Goal: Task Accomplishment & Management: Complete application form

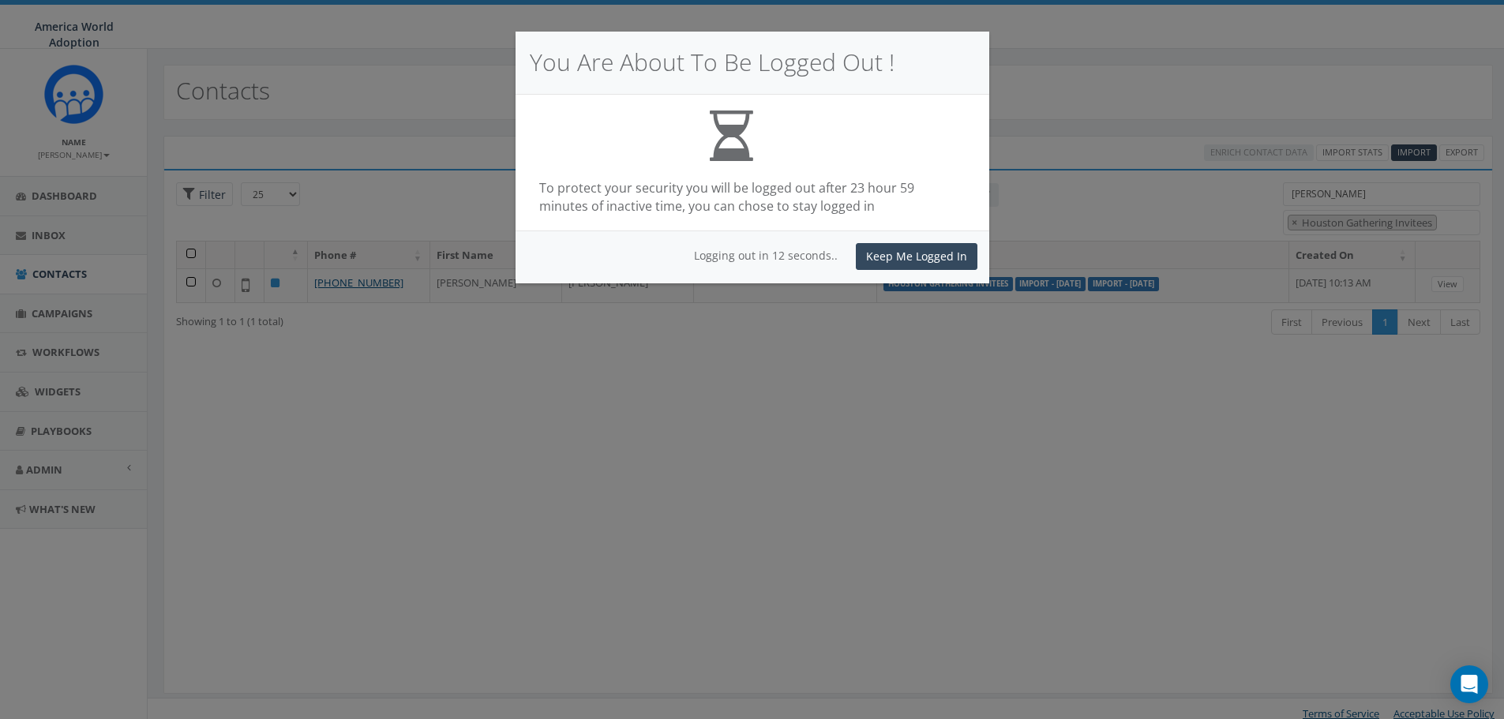
click at [900, 253] on button "Keep Me Logged In" at bounding box center [917, 256] width 122 height 27
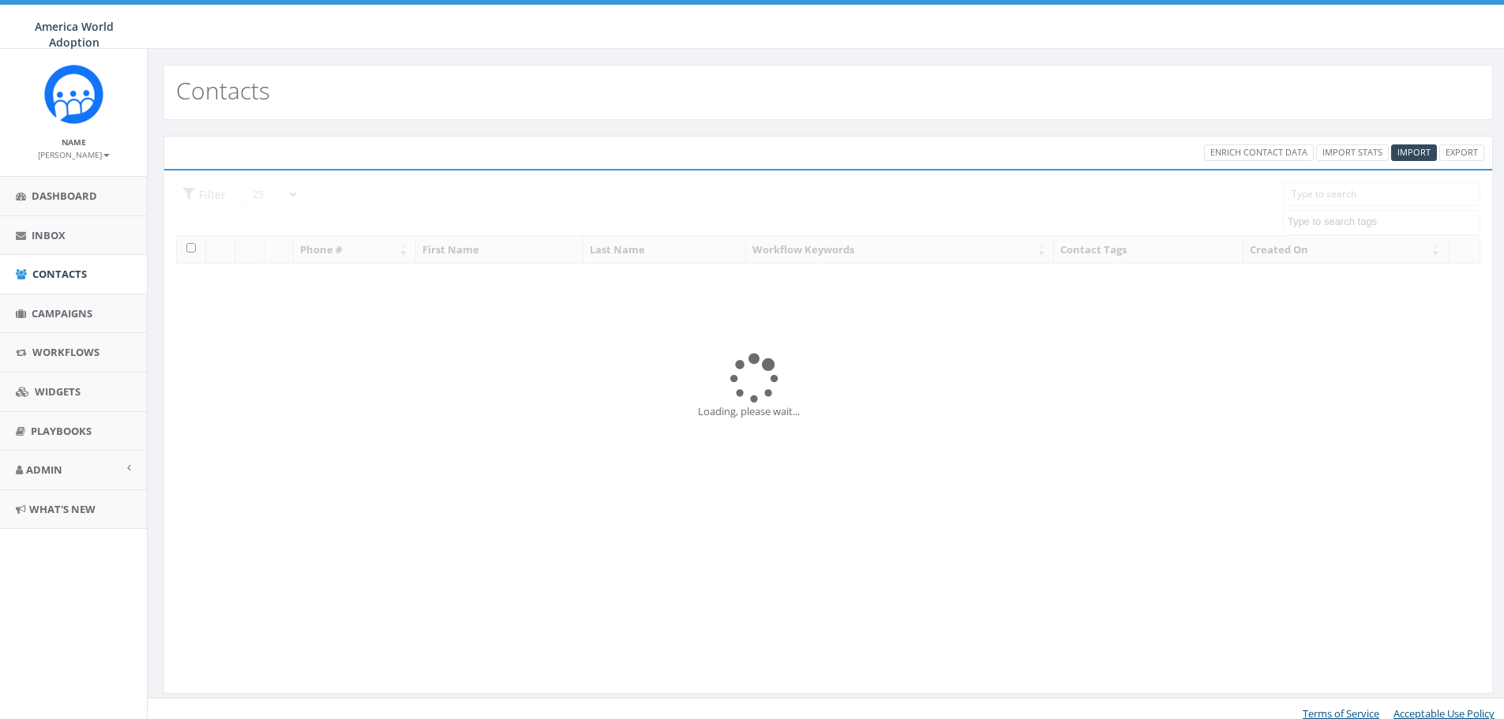
select select
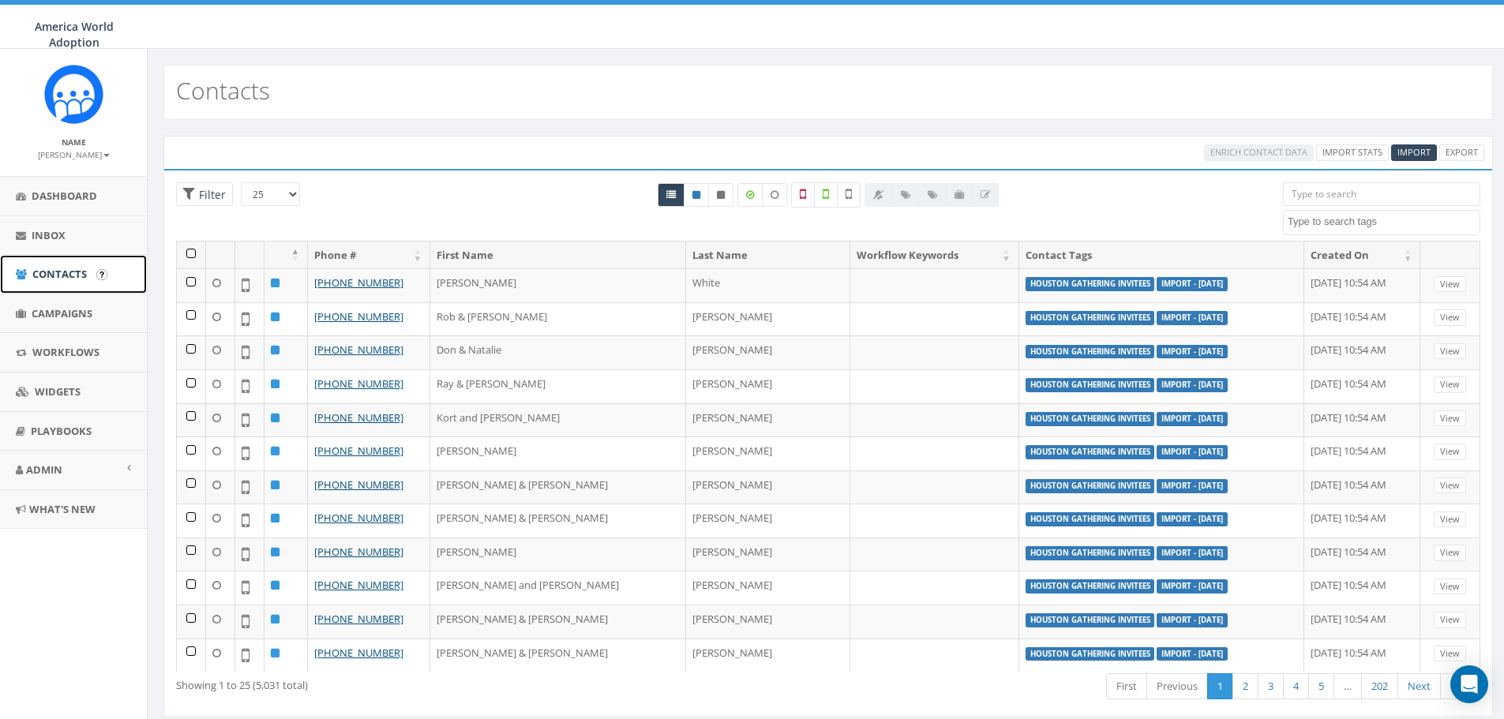
click at [58, 272] on span "Contacts" at bounding box center [59, 274] width 54 height 14
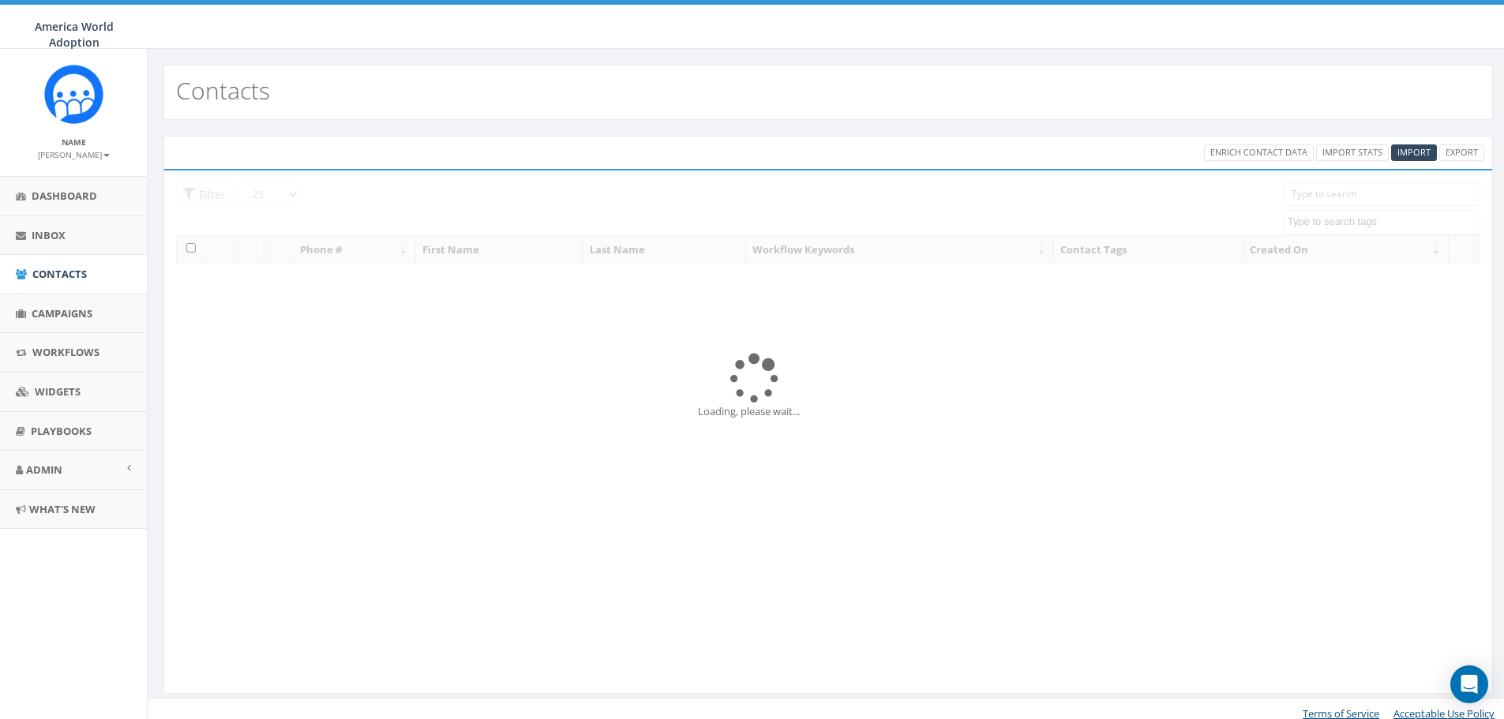
select select
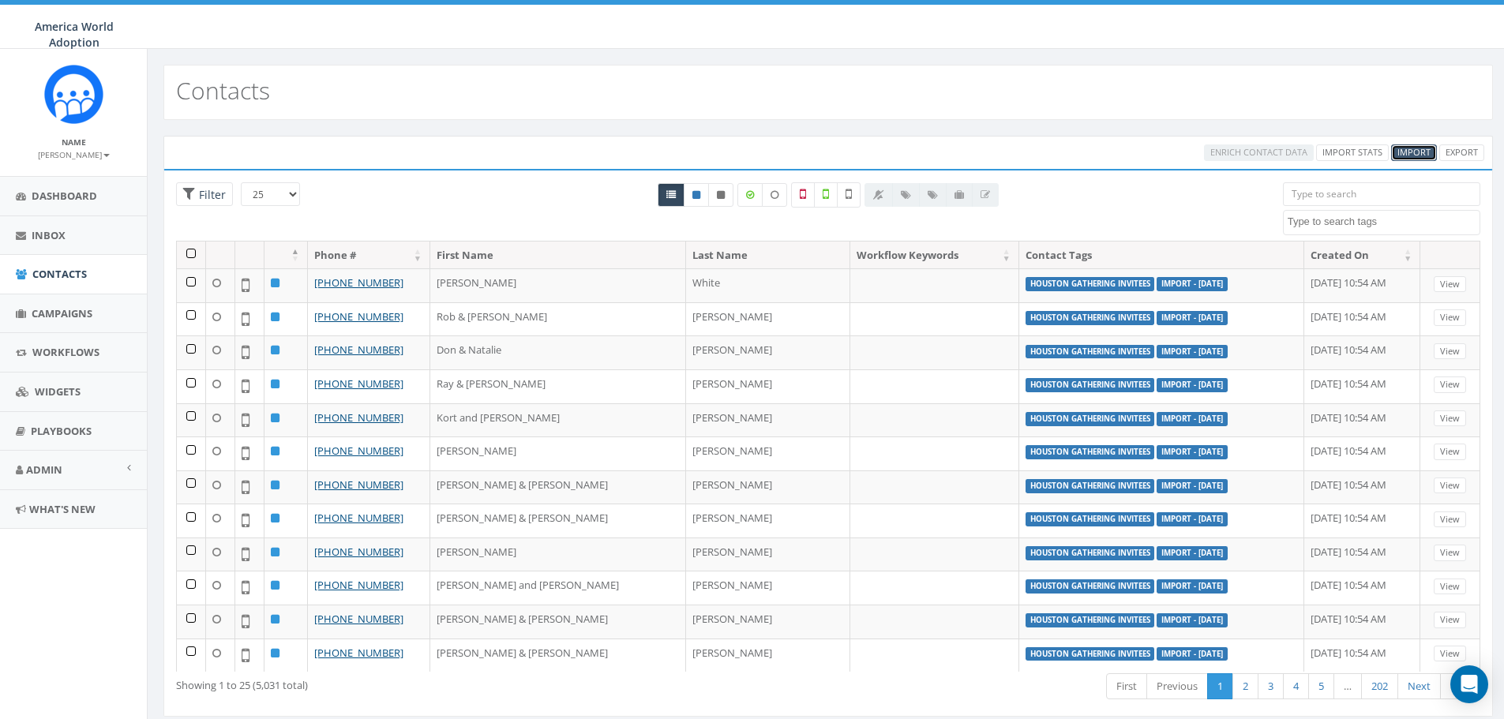
click at [1406, 145] on link "Import" at bounding box center [1414, 153] width 46 height 17
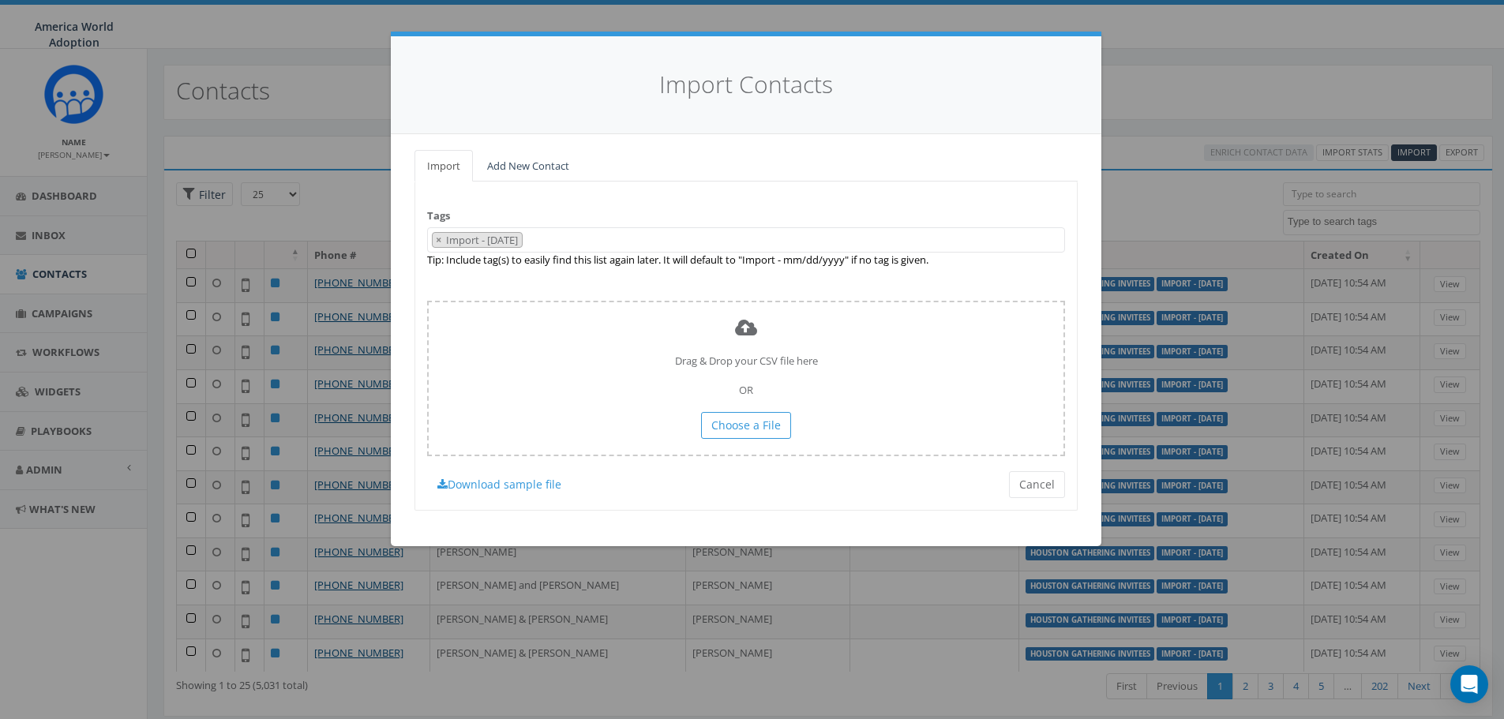
click at [522, 245] on 09\/16\/2025 "Import - 09/16/2025" at bounding box center [483, 240] width 77 height 14
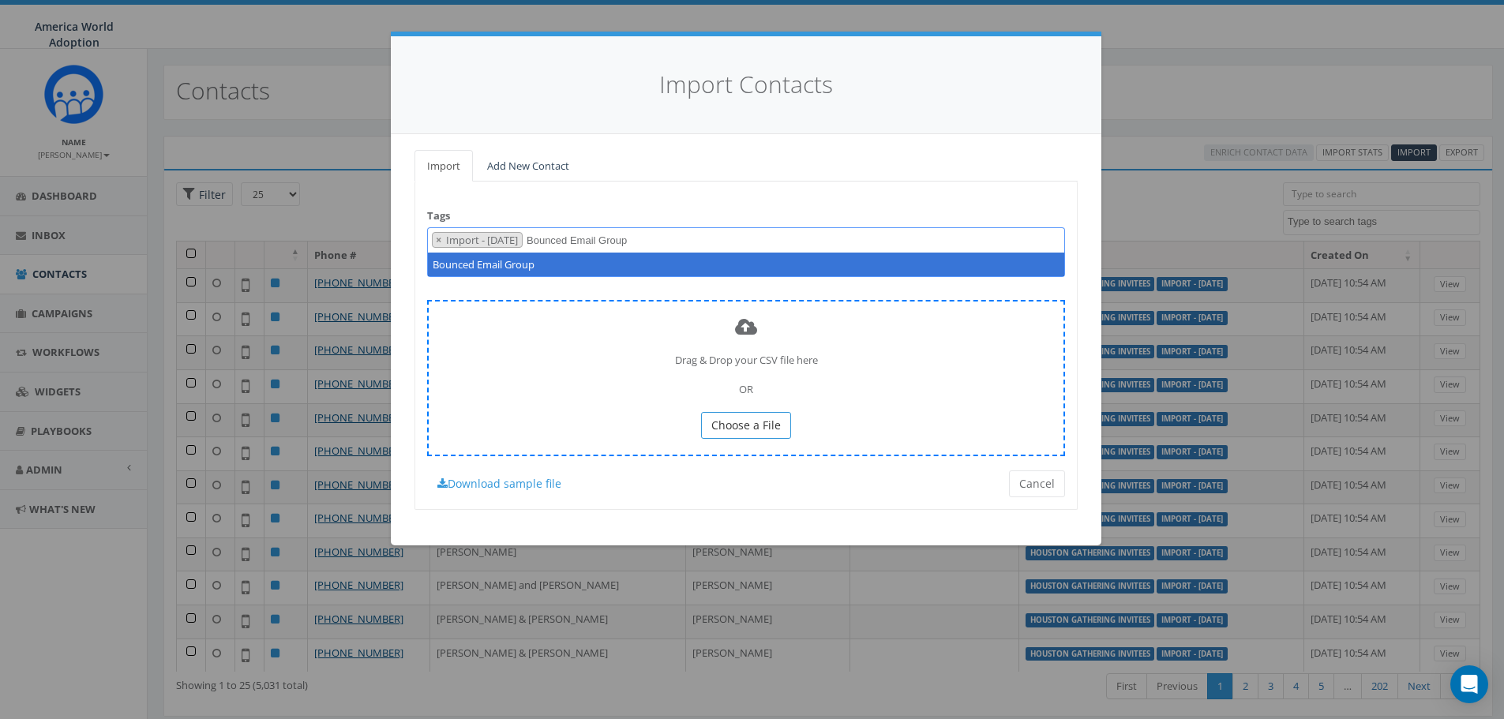
type textarea "Bounced Email Group"
click at [760, 426] on span "Choose a File" at bounding box center [745, 425] width 69 height 15
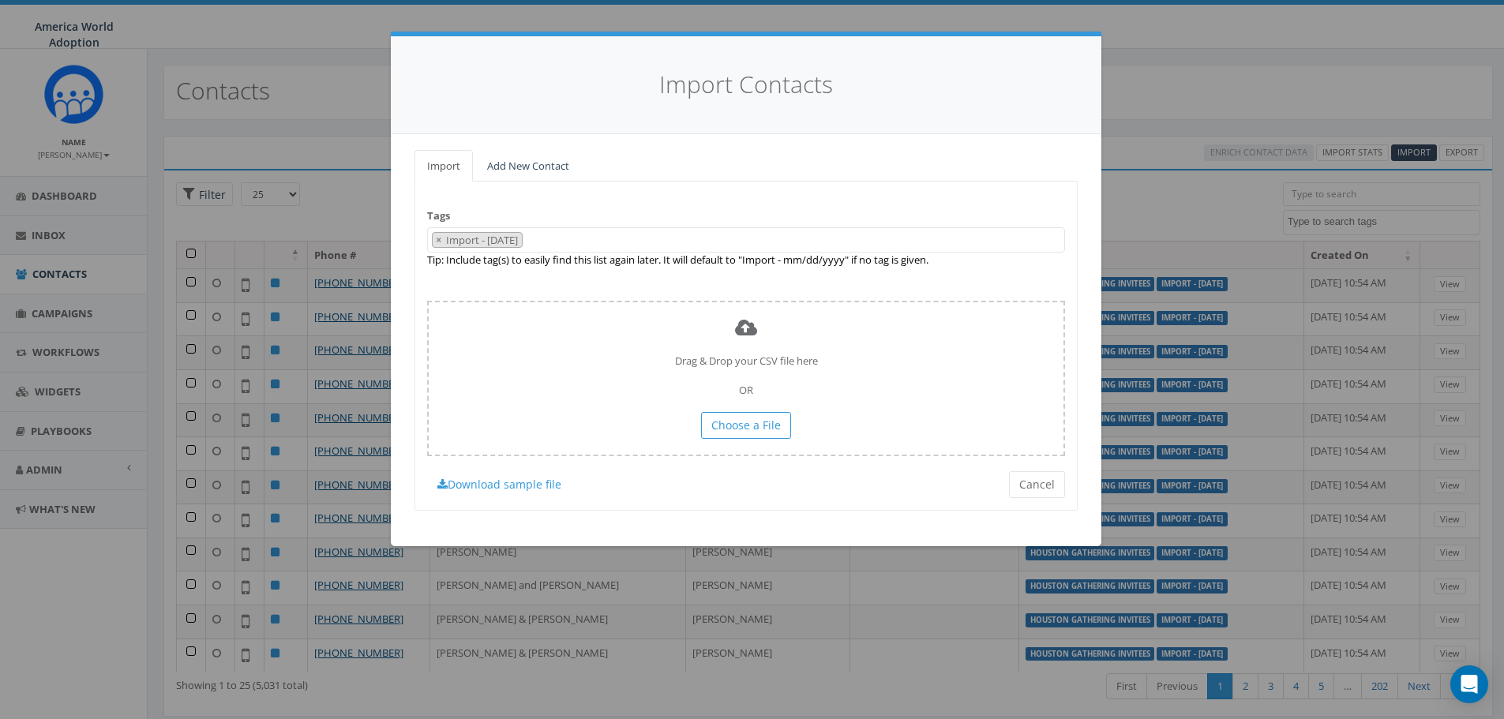
click at [684, 245] on span "× Import - 09/16/2025" at bounding box center [746, 240] width 638 height 26
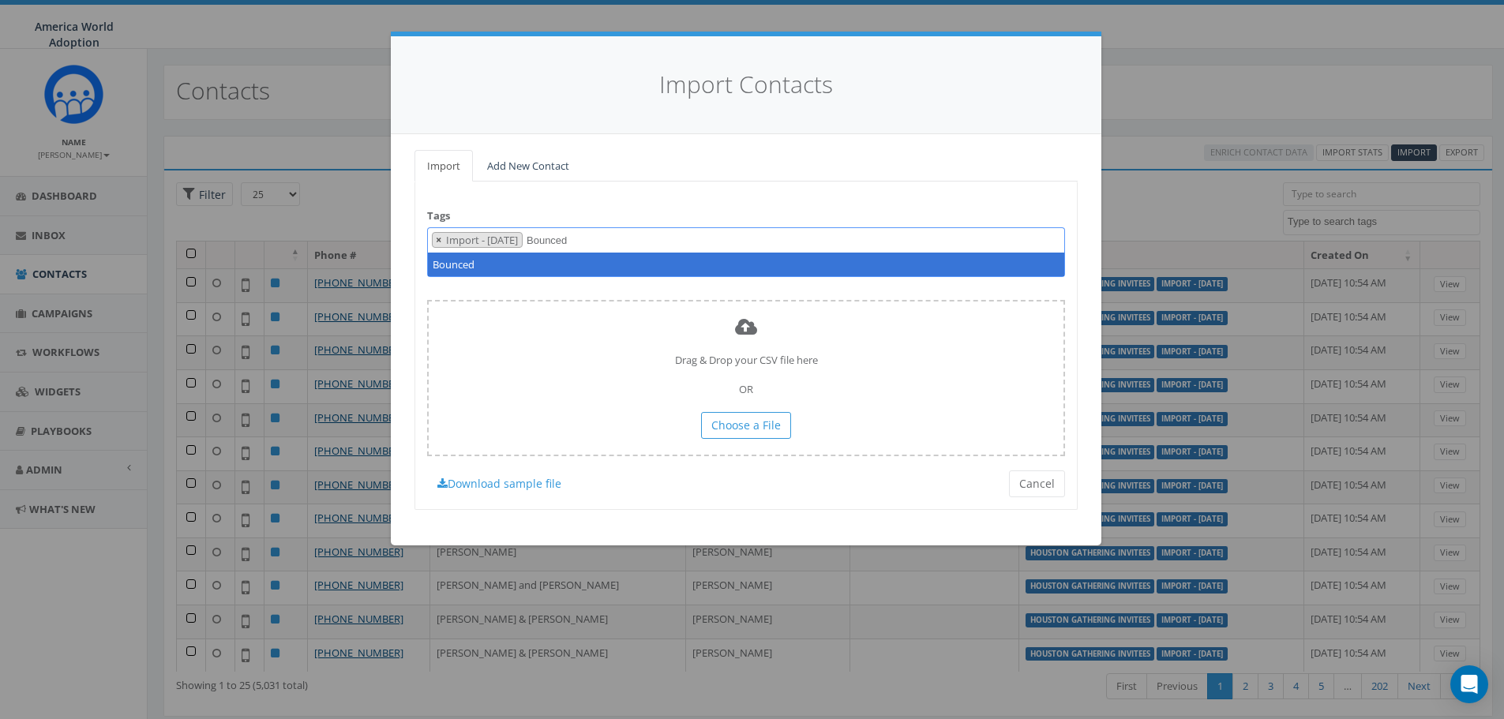
type textarea "Bounced"
click at [440, 242] on span "×" at bounding box center [439, 240] width 6 height 14
select select
type textarea "Bounced Email Group"
select select "Bounced Email Group"
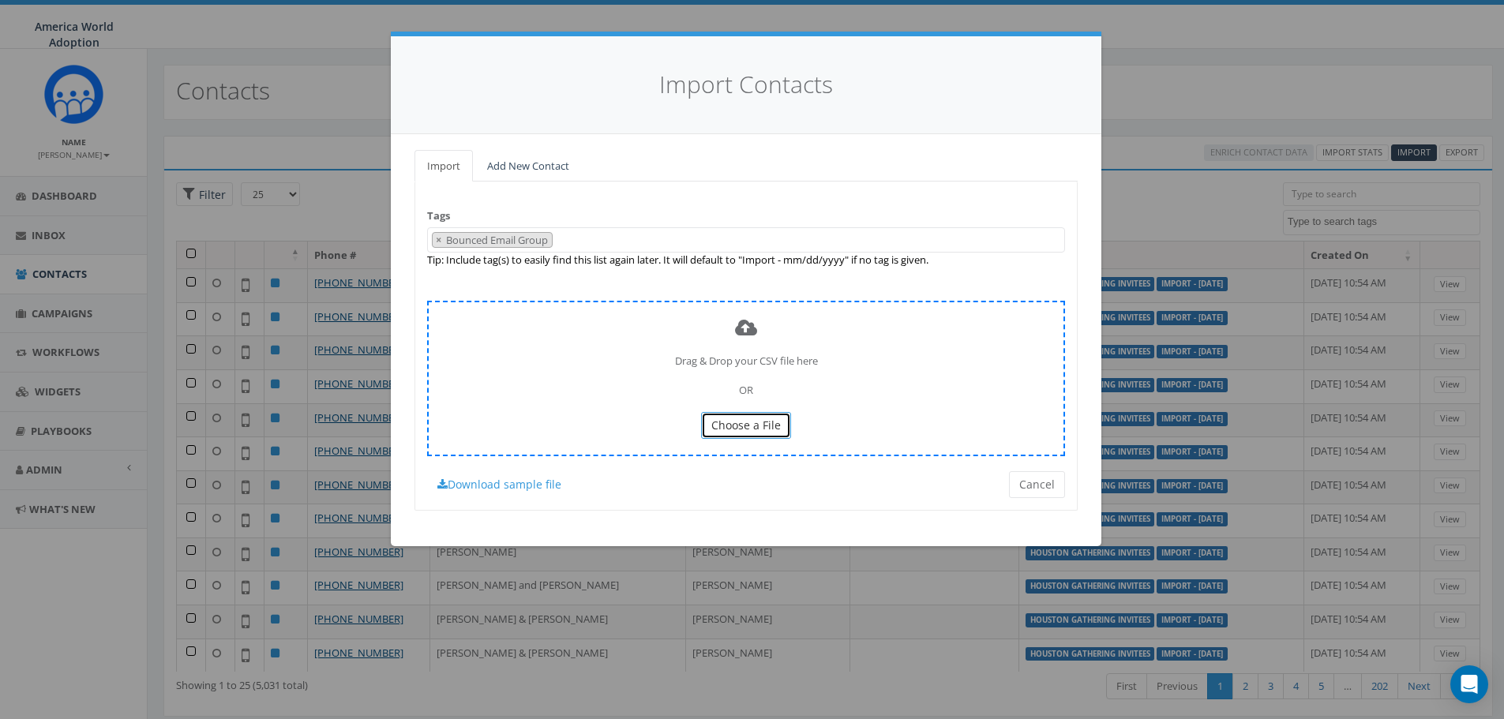
click at [741, 423] on span "Choose a File" at bounding box center [745, 425] width 69 height 15
click at [747, 423] on span "Choose a File" at bounding box center [745, 425] width 69 height 15
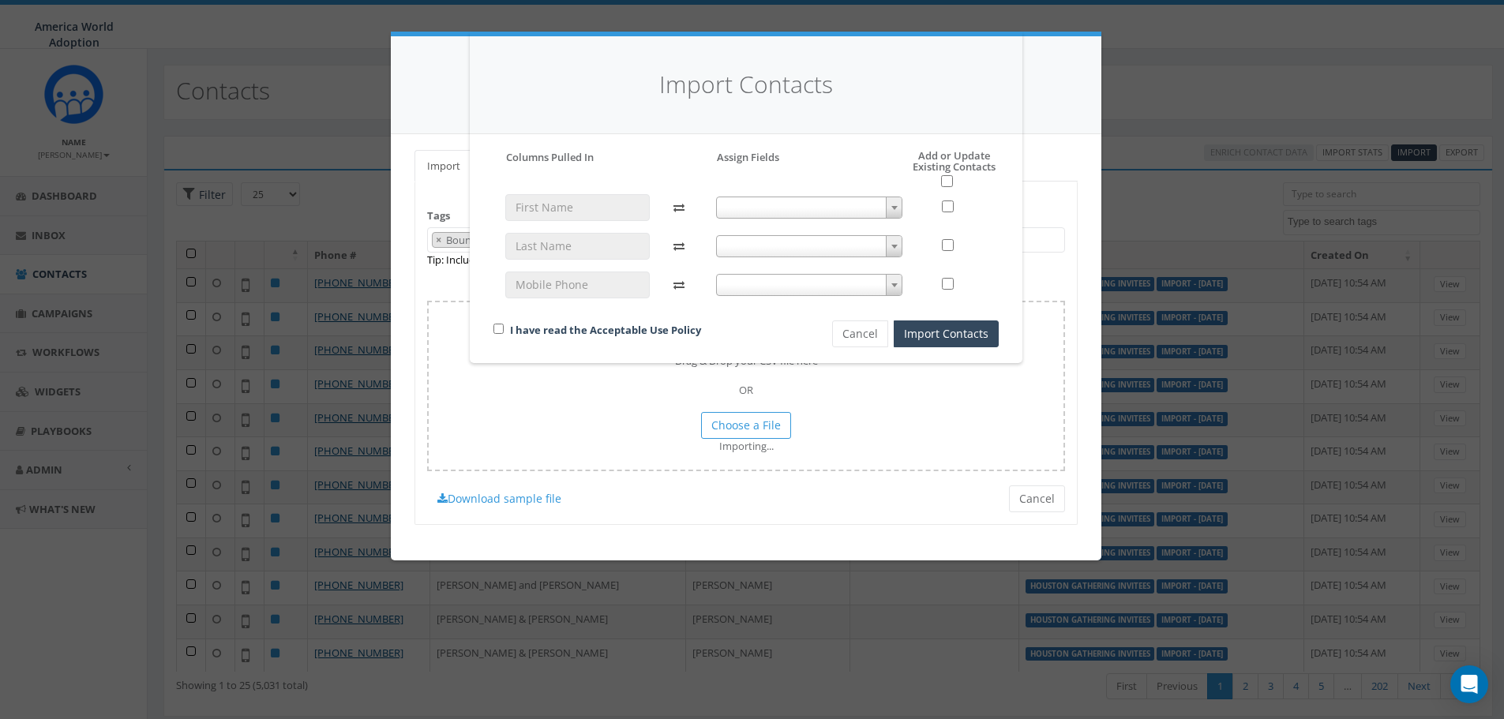
click at [891, 204] on span at bounding box center [894, 207] width 16 height 21
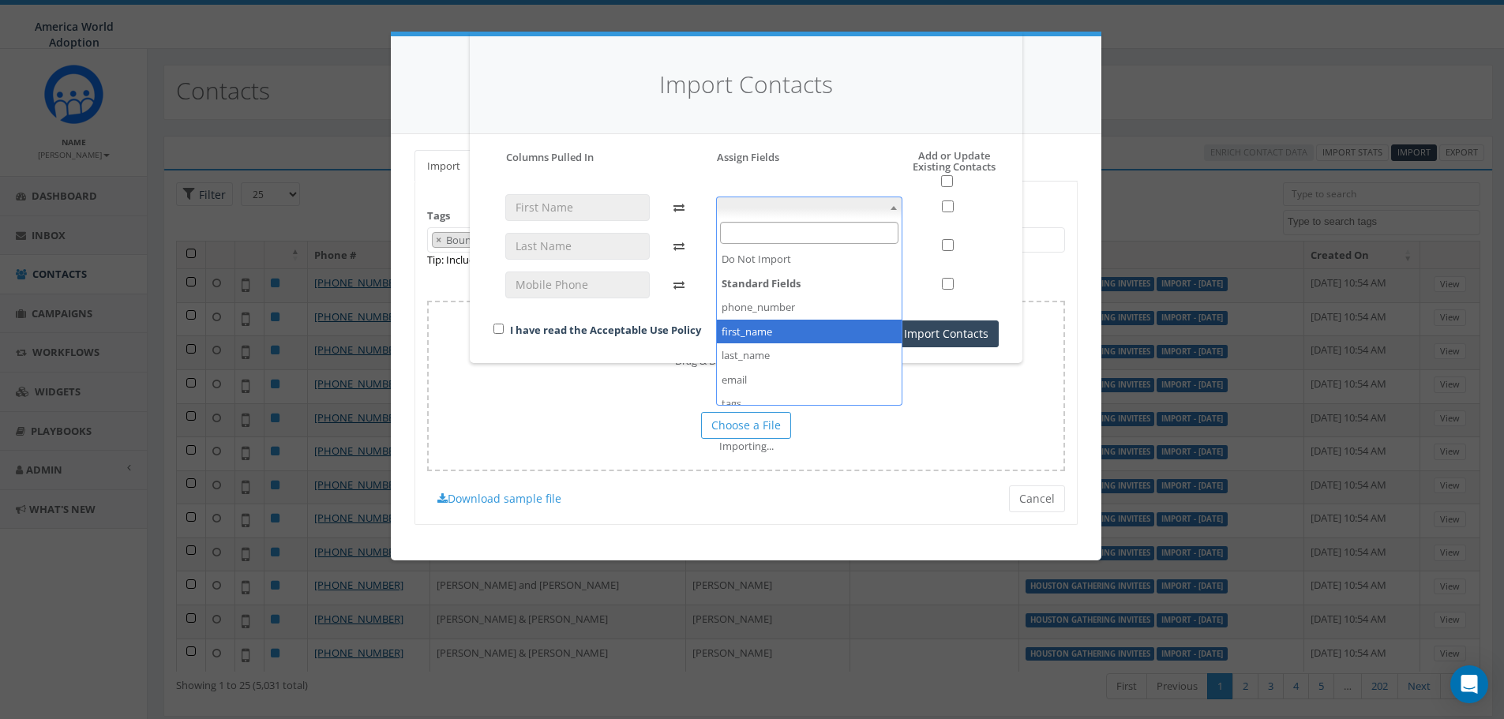
select select "first_name"
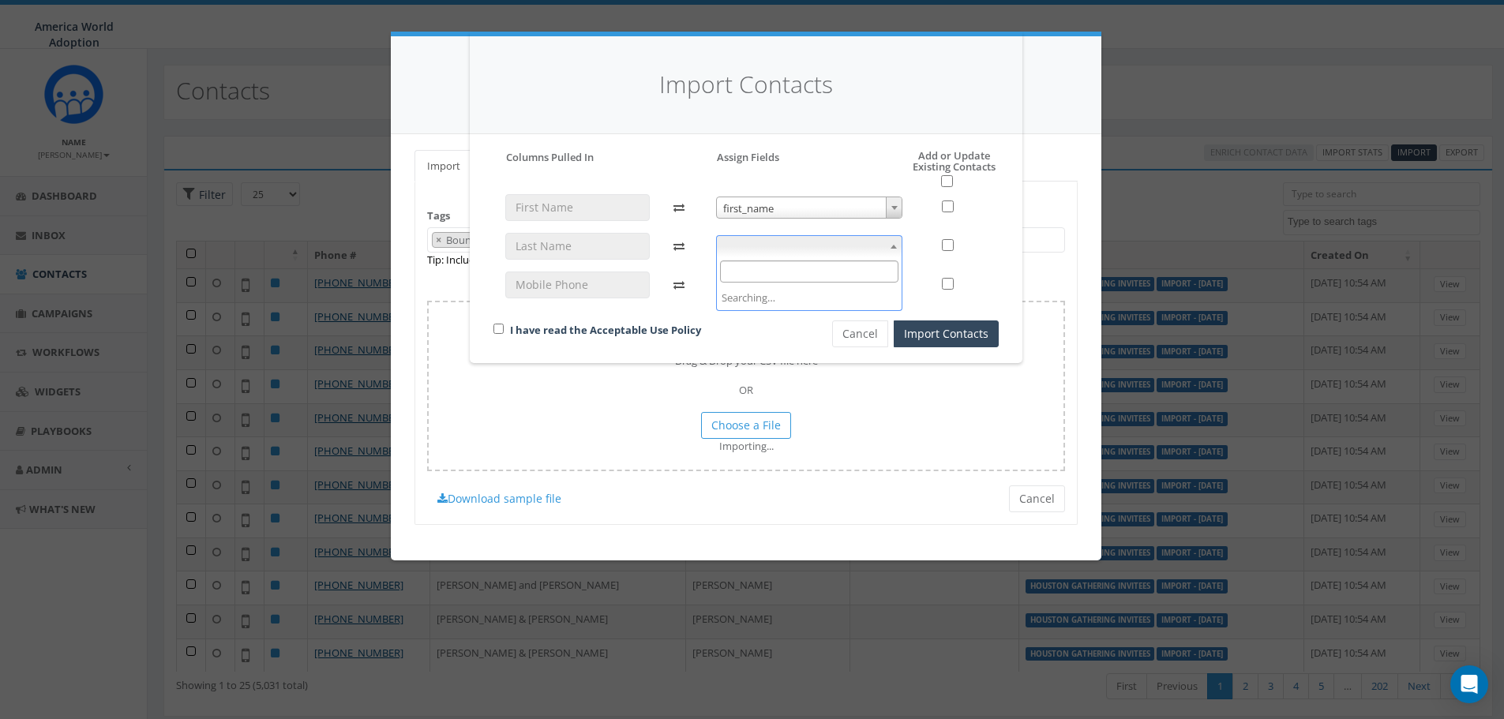
click at [897, 251] on span at bounding box center [894, 246] width 16 height 21
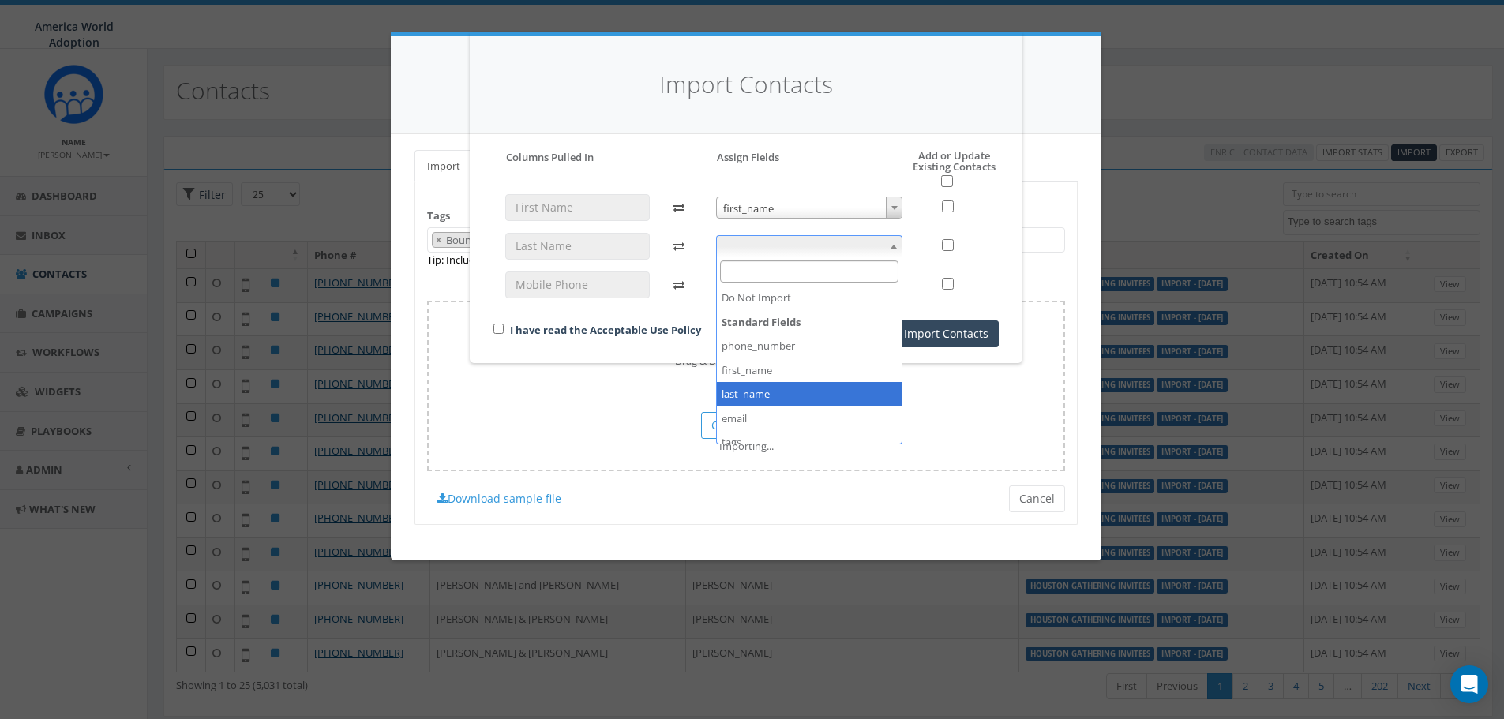
select select "last_name"
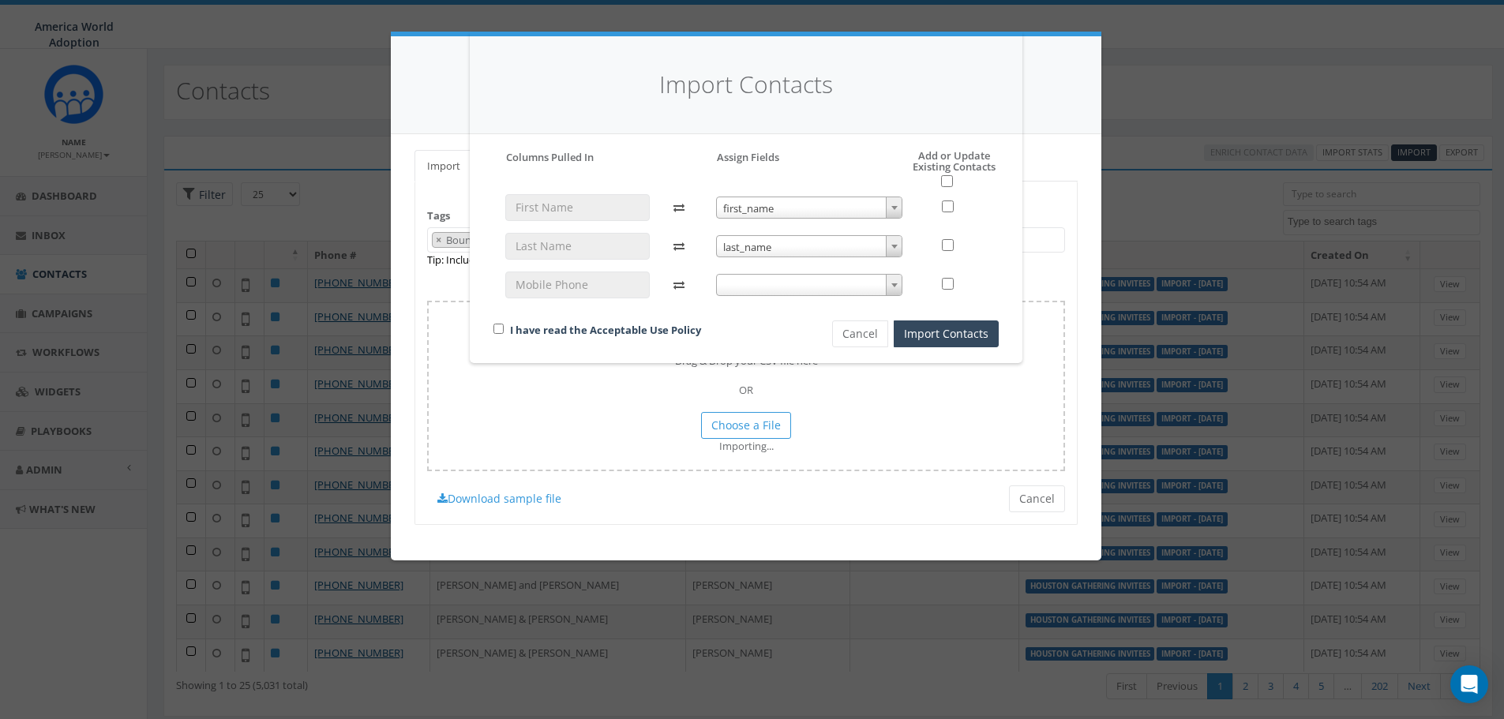
click at [903, 284] on span at bounding box center [809, 285] width 187 height 22
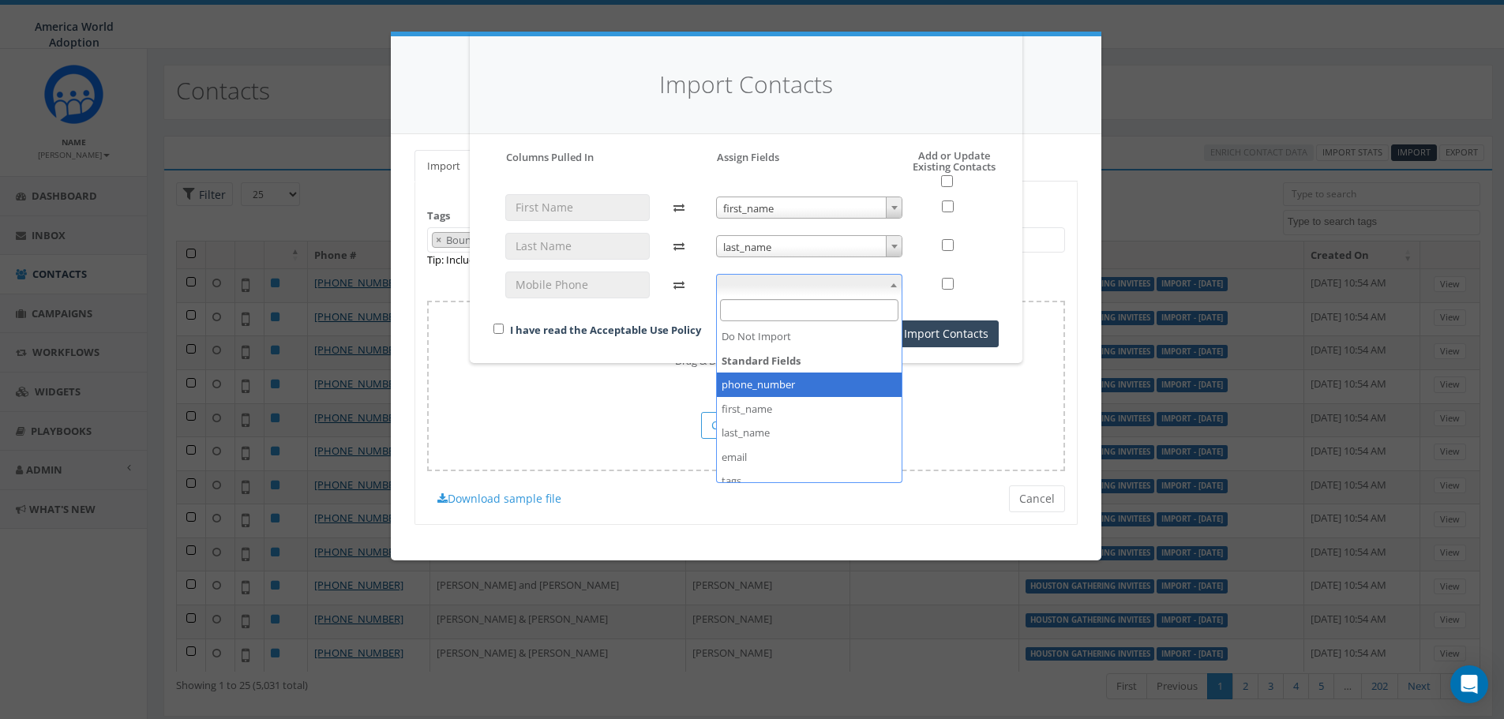
select select "phone_number"
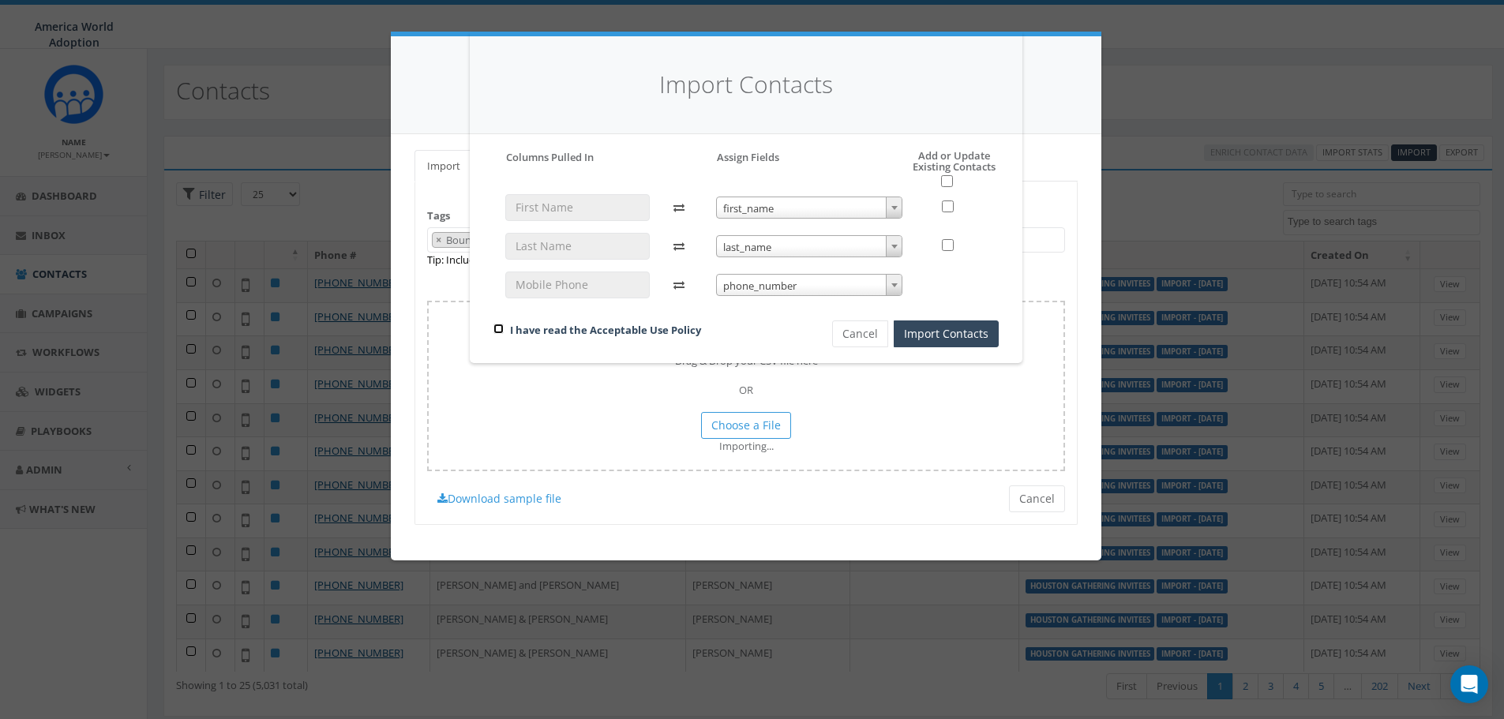
click at [499, 327] on input "checkbox" at bounding box center [499, 329] width 10 height 10
checkbox input "true"
click at [954, 328] on button "Import Contacts" at bounding box center [946, 334] width 105 height 27
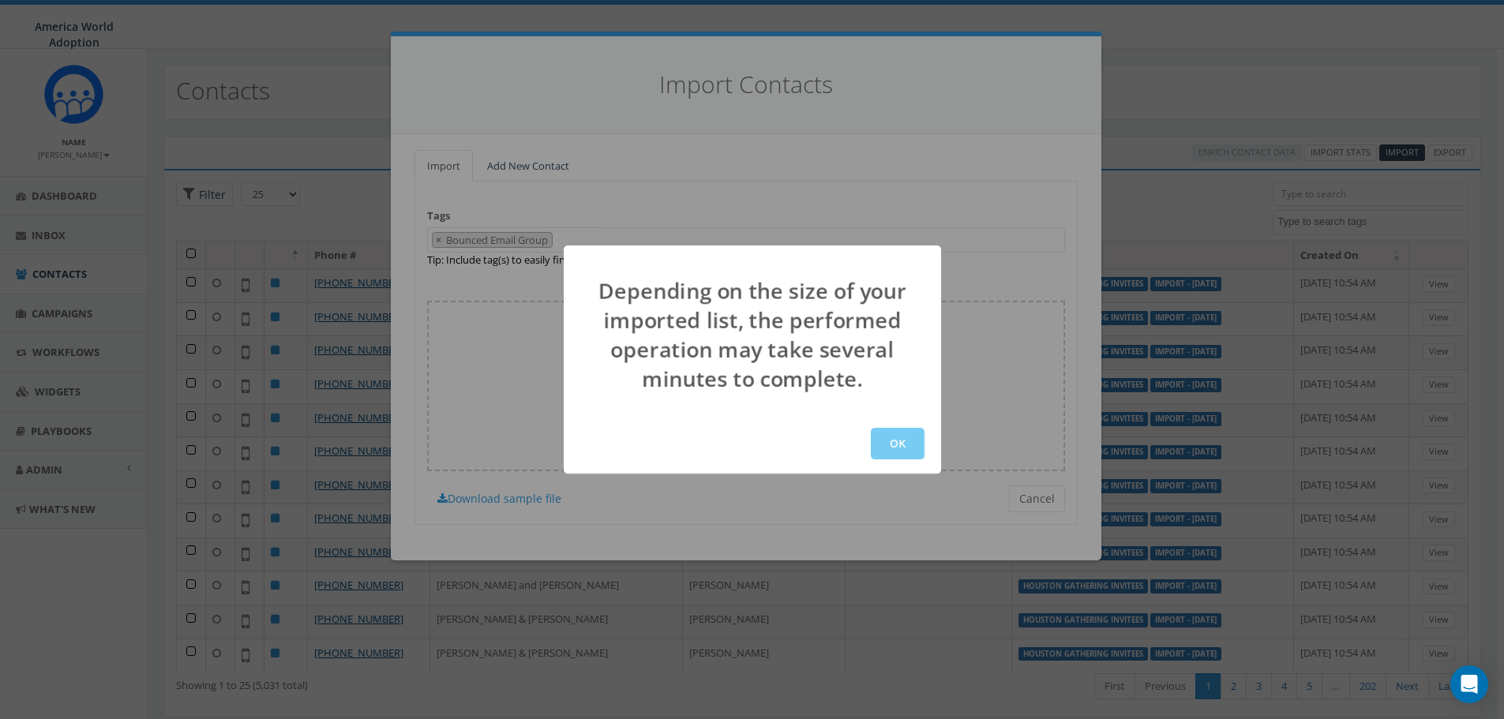
click at [894, 430] on button "OK" at bounding box center [898, 444] width 54 height 32
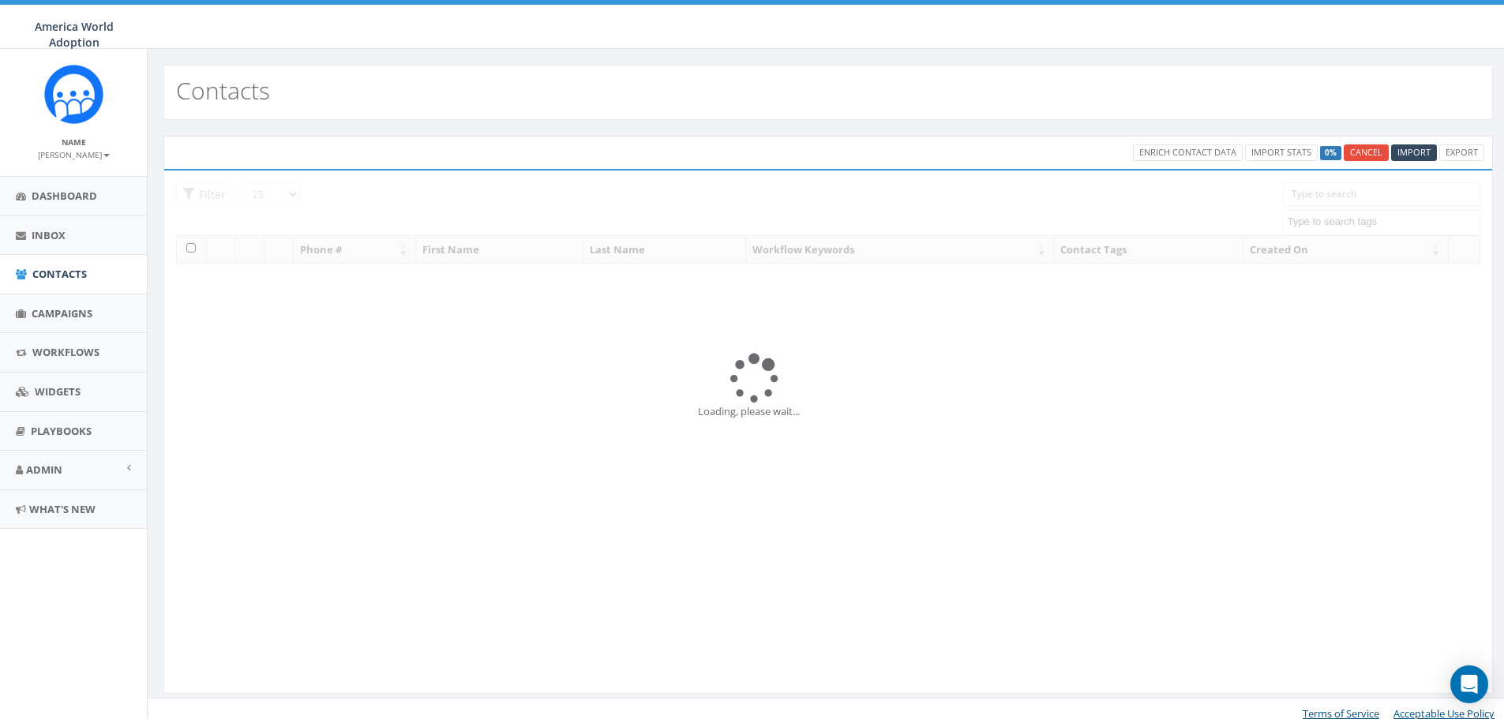
select select
